Goal: Find contact information: Find contact information

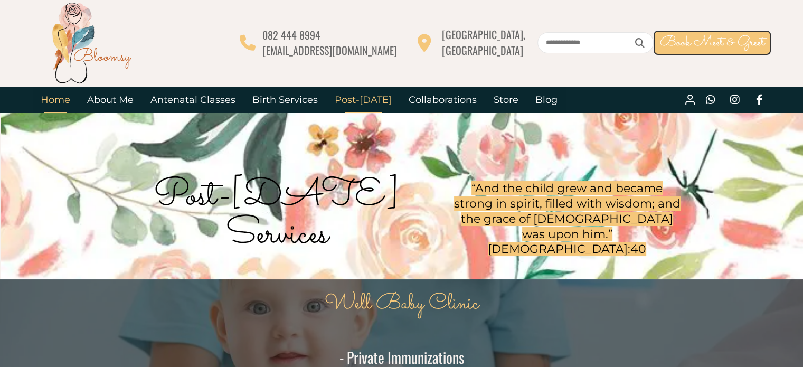
click at [56, 101] on link "Home" at bounding box center [55, 100] width 46 height 26
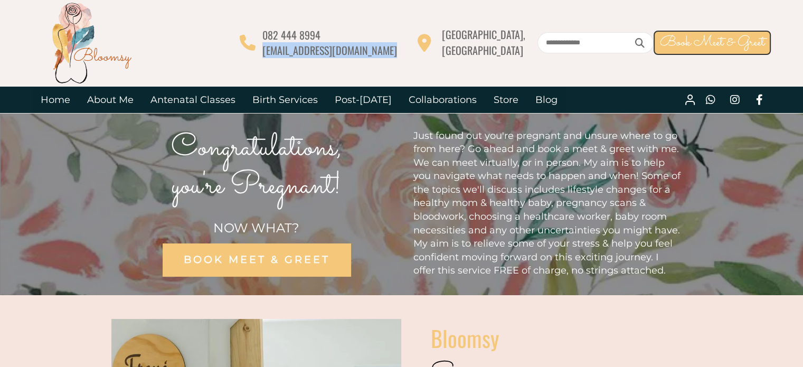
drag, startPoint x: 430, startPoint y: 52, endPoint x: 351, endPoint y: 48, distance: 79.8
click at [351, 48] on div "082 444 8994 [EMAIL_ADDRESS][DOMAIN_NAME] [GEOGRAPHIC_DATA], [GEOGRAPHIC_DATA] …" at bounding box center [505, 42] width 531 height 31
click at [240, 46] on div at bounding box center [135, 43] width 207 height 84
drag, startPoint x: 455, startPoint y: 39, endPoint x: 203, endPoint y: 23, distance: 252.3
click at [203, 23] on div at bounding box center [135, 43] width 207 height 84
